Goal: Check status: Check status

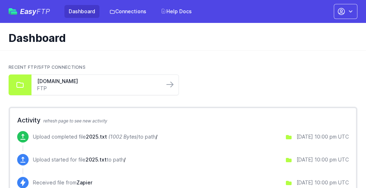
click at [84, 12] on link "Dashboard" at bounding box center [81, 11] width 35 height 13
click at [79, 84] on link "[DOMAIN_NAME]" at bounding box center [97, 81] width 121 height 7
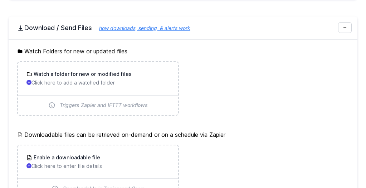
scroll to position [215, 0]
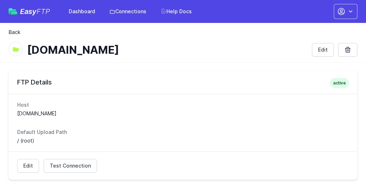
click at [18, 33] on link "Back" at bounding box center [15, 32] width 12 height 7
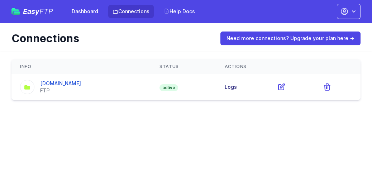
click at [228, 86] on link "Logs" at bounding box center [231, 87] width 12 height 6
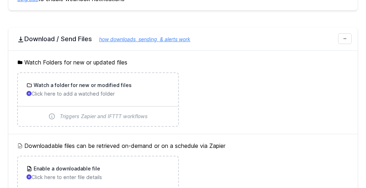
scroll to position [251, 0]
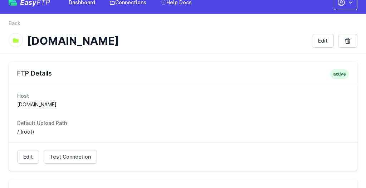
scroll to position [0, 0]
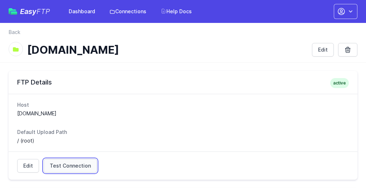
click at [87, 163] on span "Test Connection" at bounding box center [70, 165] width 41 height 7
